Goal: Find specific page/section: Find specific page/section

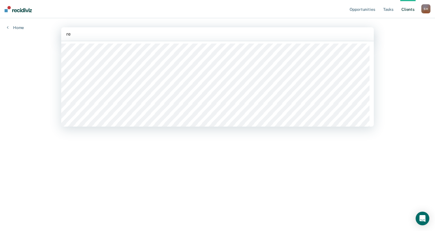
type input "r"
type input "b"
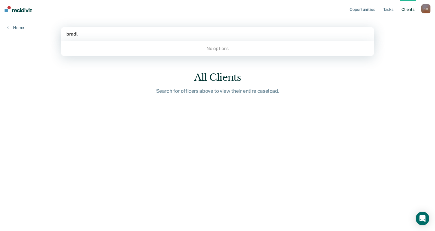
type input "bradl"
